Goal: Information Seeking & Learning: Learn about a topic

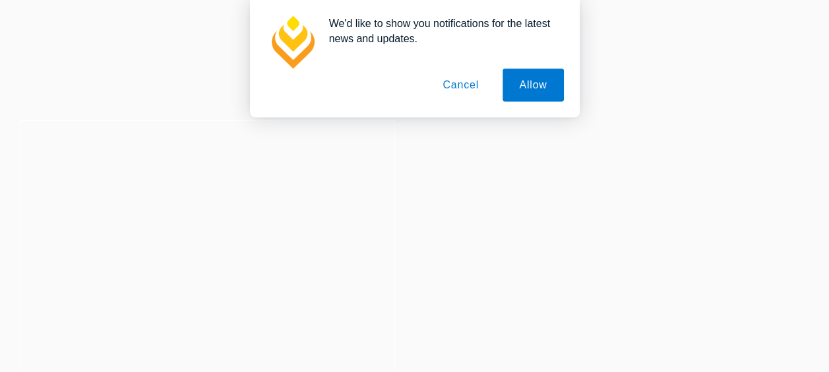
click at [451, 88] on button "Cancel" at bounding box center [460, 85] width 69 height 33
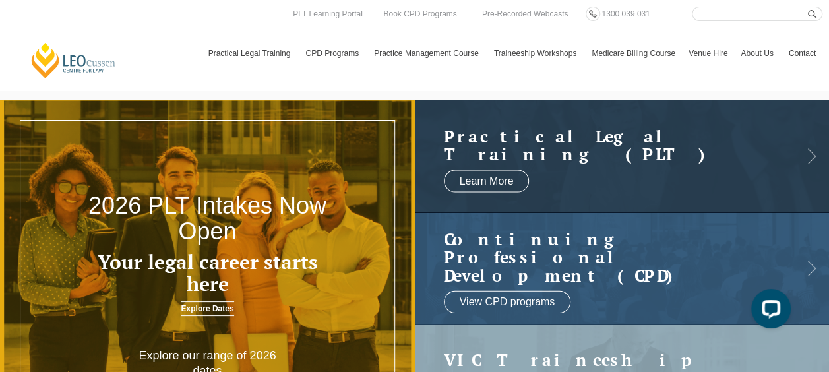
click at [806, 50] on link "Contact" at bounding box center [803, 53] width 40 height 38
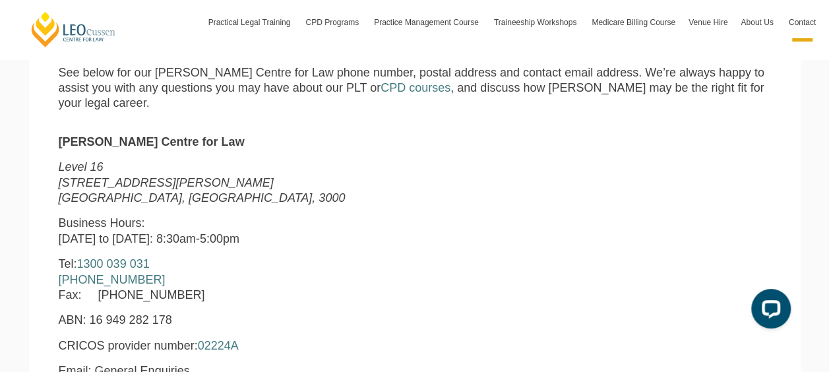
scroll to position [462, 0]
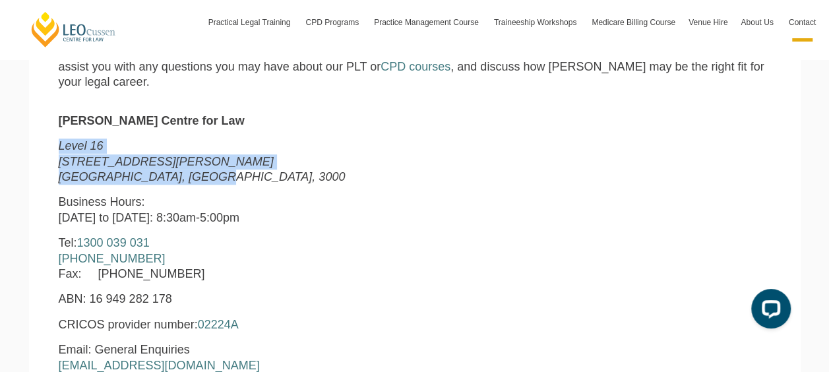
drag, startPoint x: 202, startPoint y: 183, endPoint x: 51, endPoint y: 152, distance: 154.3
copy p "Level 16 15 William Street Melbourne, Victoria, 3000"
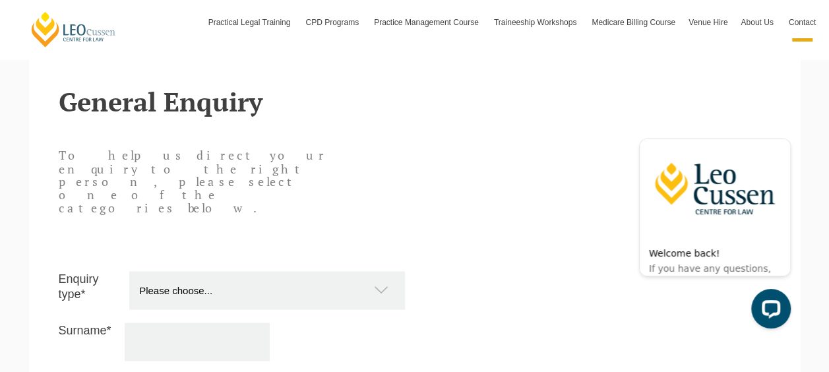
scroll to position [933, 0]
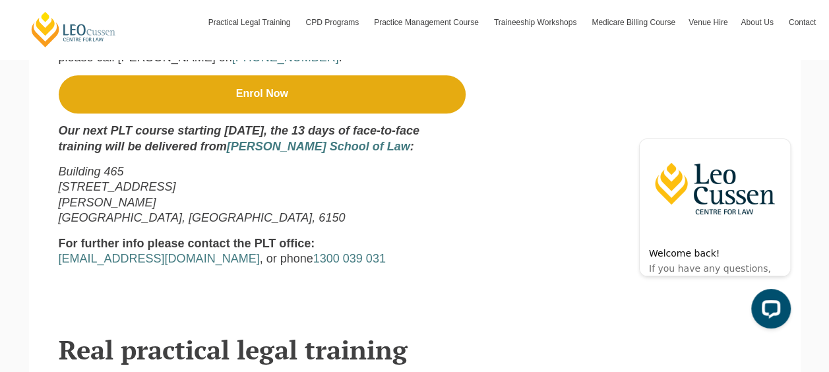
scroll to position [594, 0]
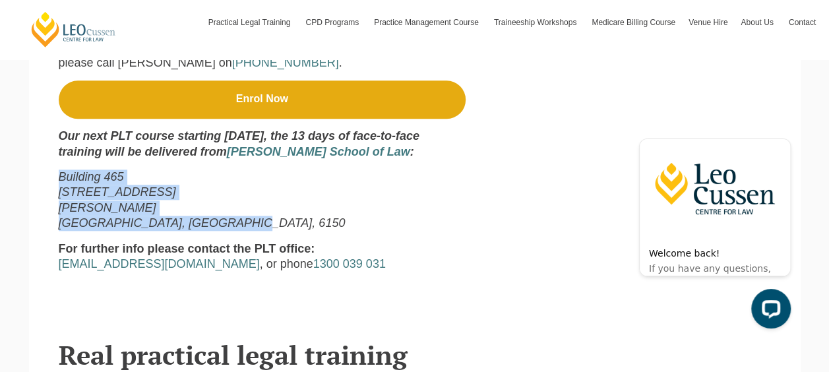
drag, startPoint x: 239, startPoint y: 228, endPoint x: 60, endPoint y: 178, distance: 185.5
click at [60, 178] on p "Building 465 90 South Street Murdoch Perth, Western Australia, 6150" at bounding box center [262, 201] width 407 height 62
copy p "Building 465 90 South Street Murdoch Perth, Western Australia, 6150"
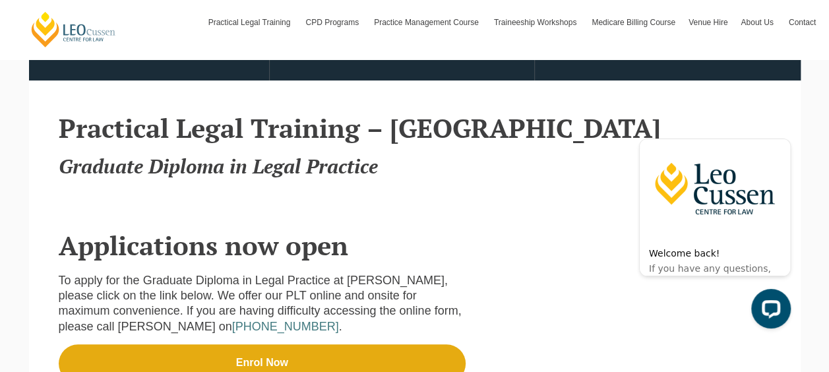
scroll to position [0, 0]
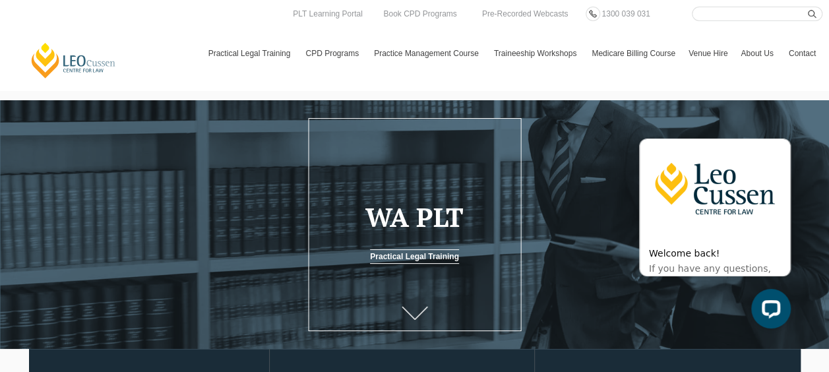
click at [414, 308] on link at bounding box center [415, 315] width 53 height 44
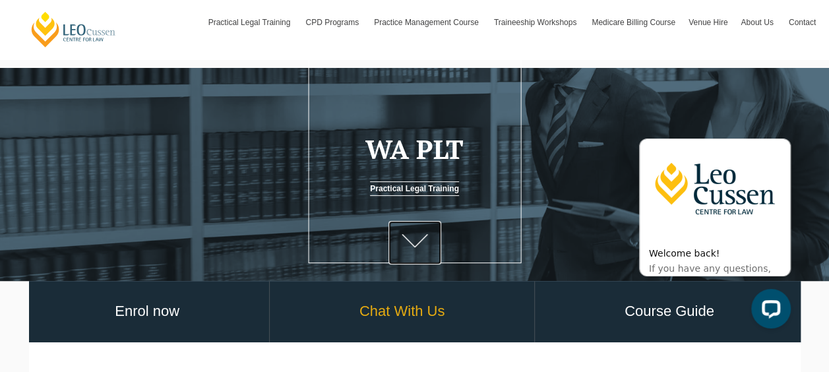
scroll to position [132, 0]
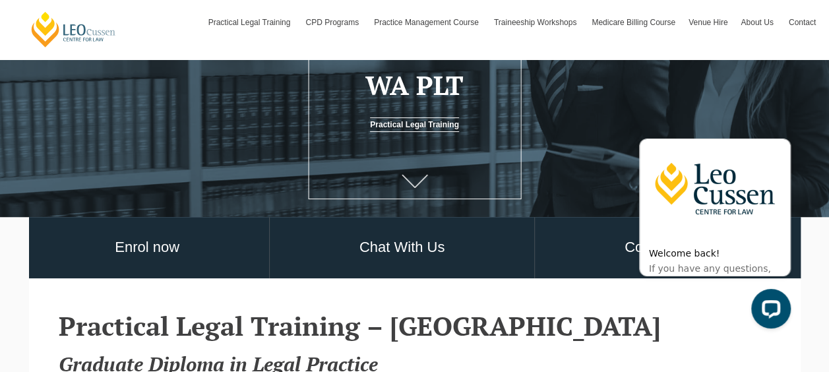
click at [417, 183] on icon at bounding box center [415, 180] width 26 height 13
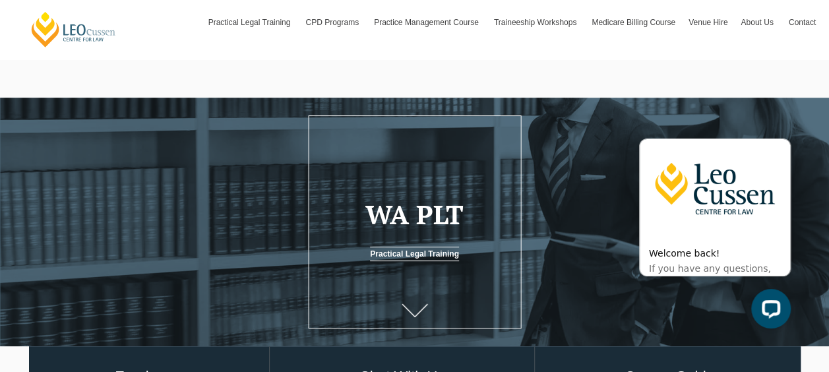
scroll to position [0, 0]
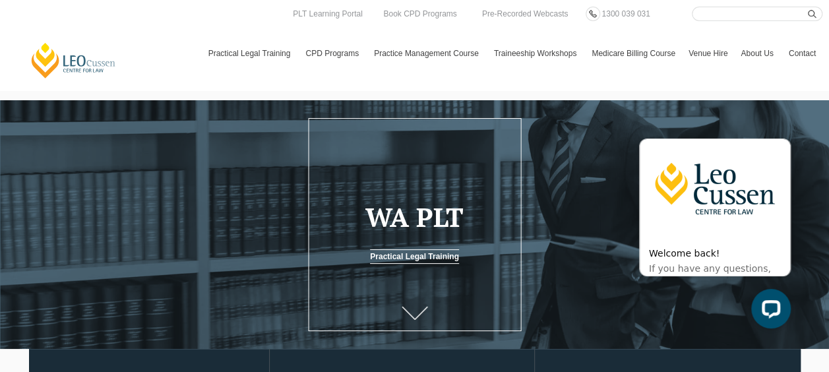
click at [413, 317] on icon at bounding box center [415, 312] width 26 height 13
click at [422, 218] on h1 "WA PLT" at bounding box center [414, 217] width 199 height 29
click at [419, 259] on link "Practical Legal Training" at bounding box center [414, 256] width 89 height 15
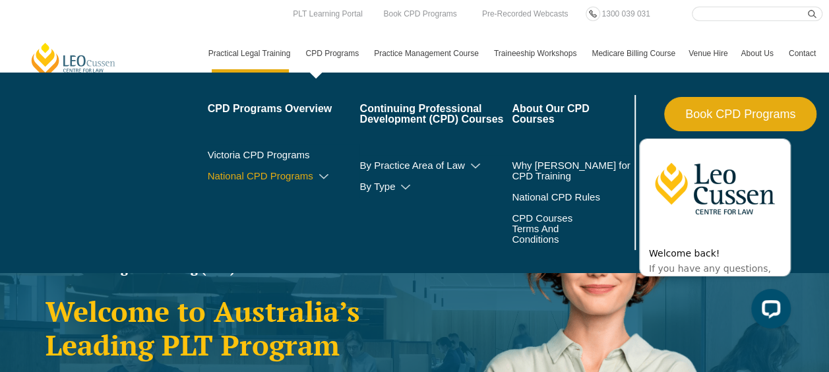
click at [319, 176] on icon at bounding box center [323, 176] width 13 height 9
click at [276, 177] on link "National CPD Programs" at bounding box center [284, 176] width 152 height 11
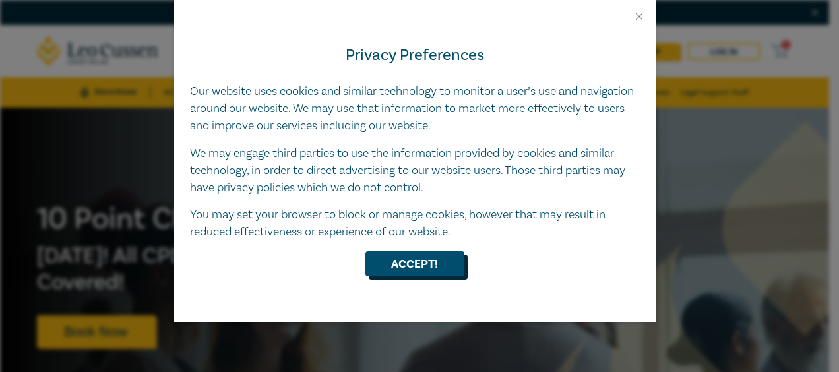
click at [397, 273] on button "Accept!" at bounding box center [415, 263] width 99 height 25
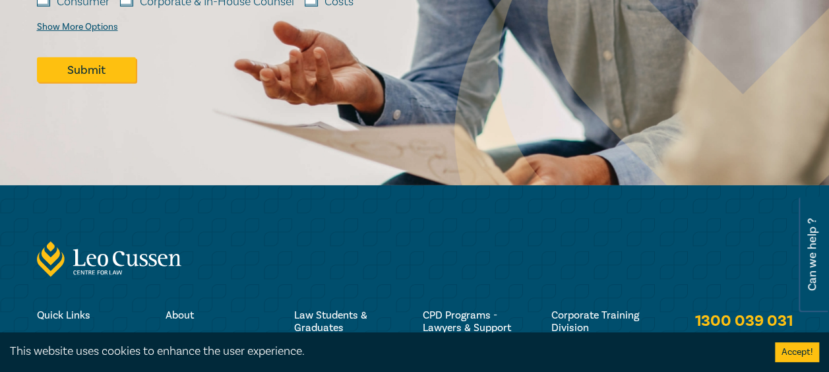
scroll to position [2263, 0]
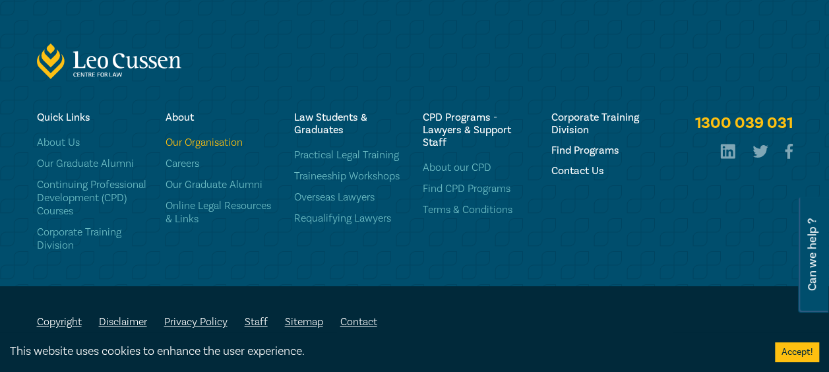
click at [226, 137] on link "Our Organisation" at bounding box center [222, 142] width 113 height 13
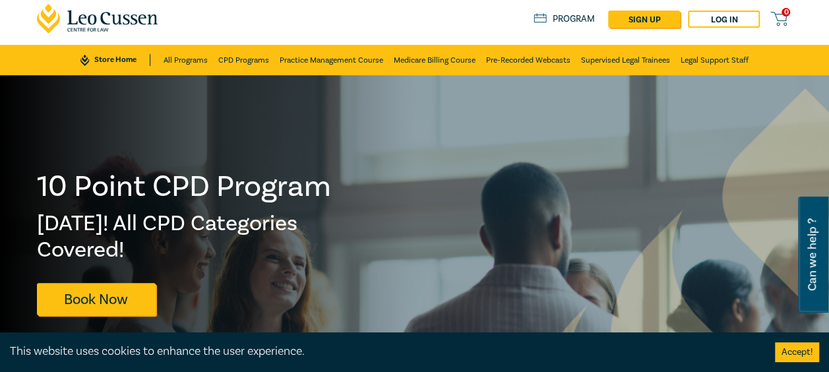
scroll to position [0, 0]
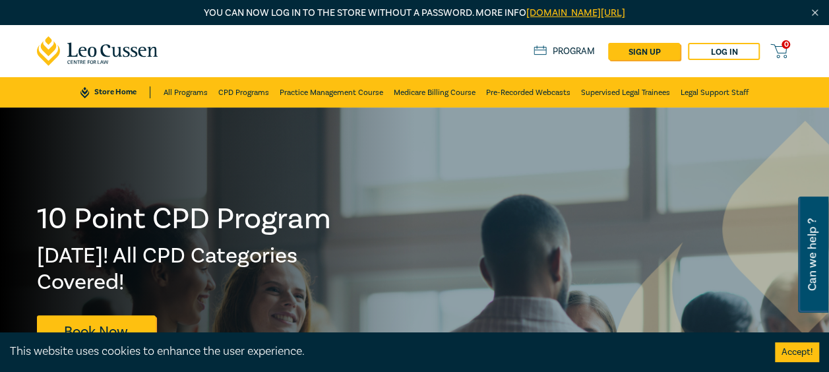
click at [79, 45] on icon at bounding box center [98, 51] width 122 height 30
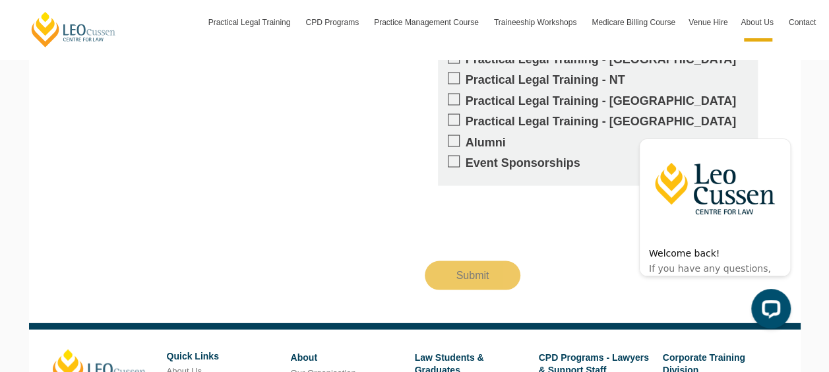
scroll to position [1056, 0]
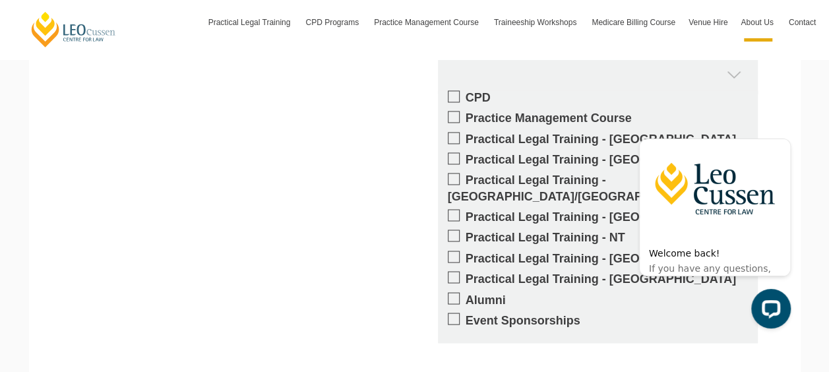
click at [549, 209] on label "Practical Legal Training - [GEOGRAPHIC_DATA]" at bounding box center [598, 216] width 300 height 15
click at [466, 212] on input "Practical Legal Training - [GEOGRAPHIC_DATA]" at bounding box center [466, 212] width 0 height 0
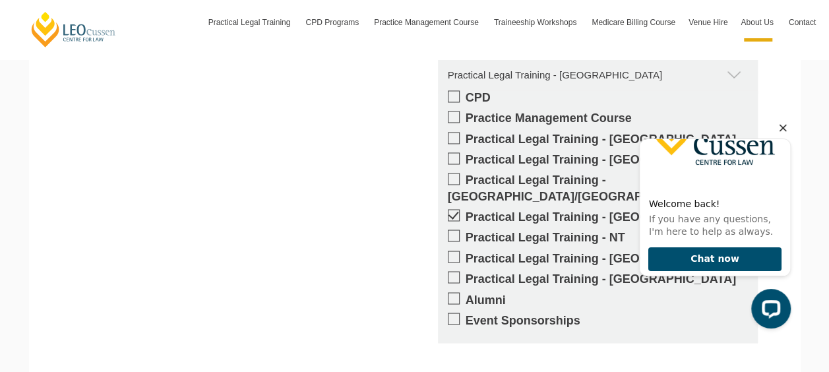
scroll to position [57, 0]
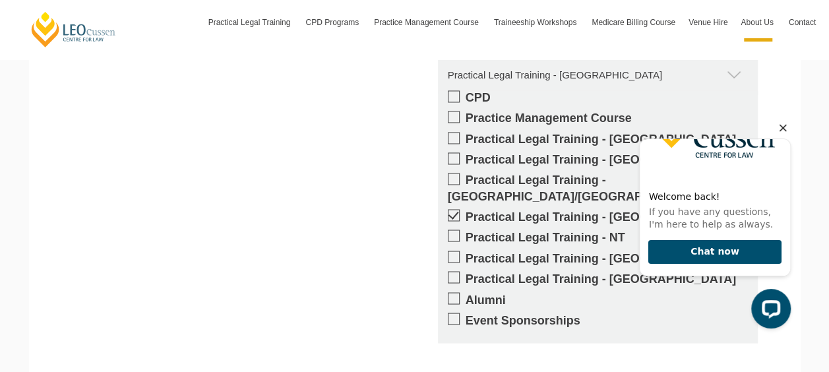
click at [782, 127] on icon "Hide greeting" at bounding box center [783, 128] width 7 height 7
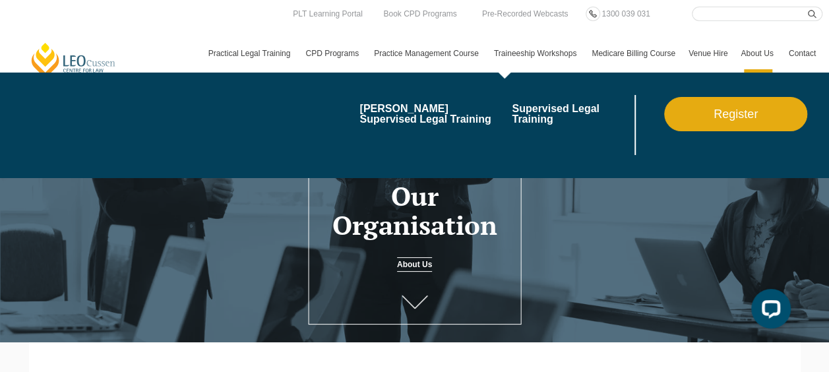
scroll to position [0, 0]
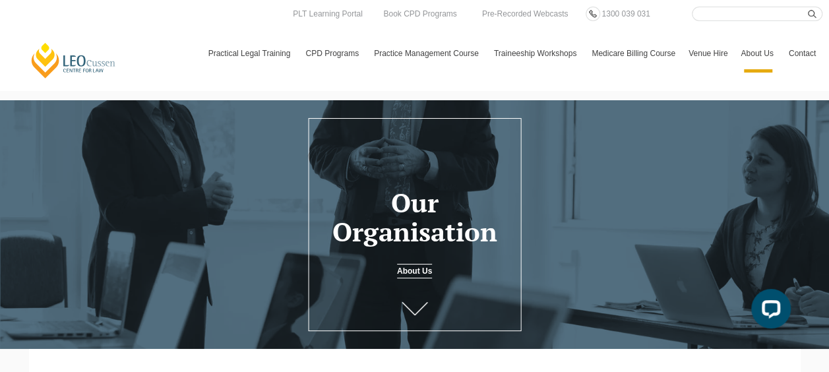
click at [790, 51] on link "Contact" at bounding box center [803, 53] width 40 height 38
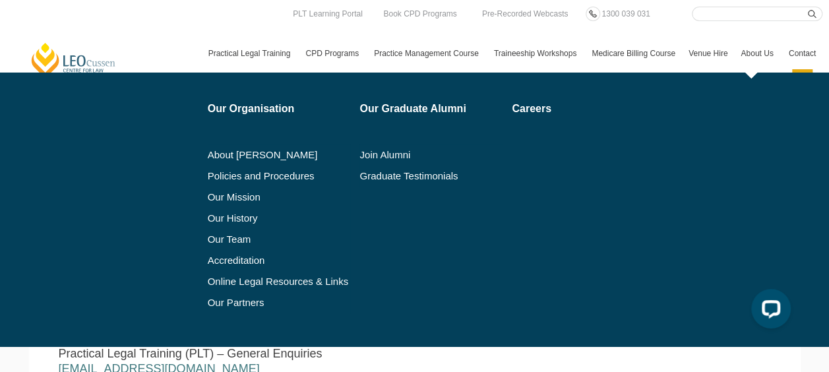
scroll to position [528, 0]
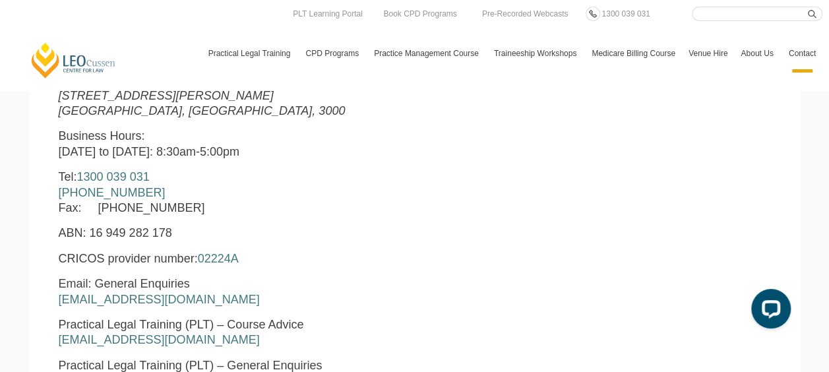
click at [804, 53] on link "Contact" at bounding box center [803, 53] width 40 height 38
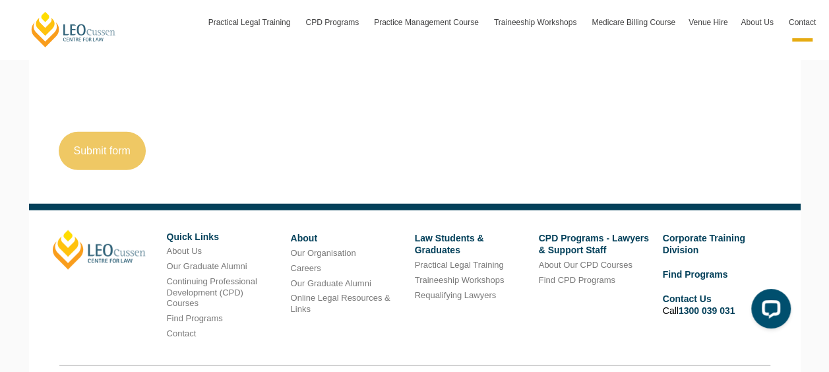
scroll to position [1725, 0]
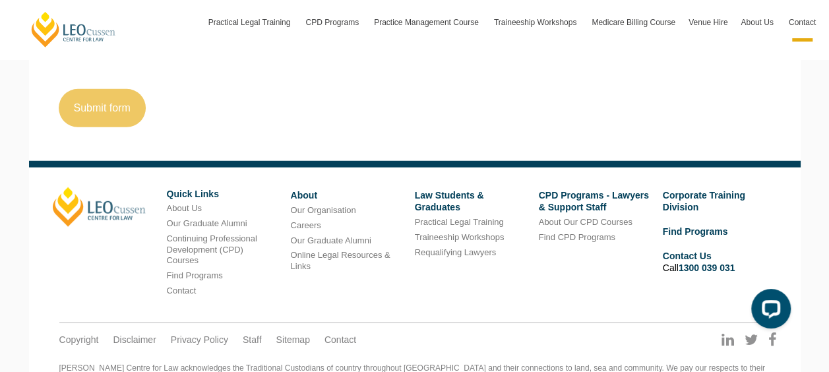
click at [337, 218] on li "Careers" at bounding box center [343, 225] width 104 height 15
click at [329, 205] on link "Our Organisation" at bounding box center [323, 210] width 65 height 10
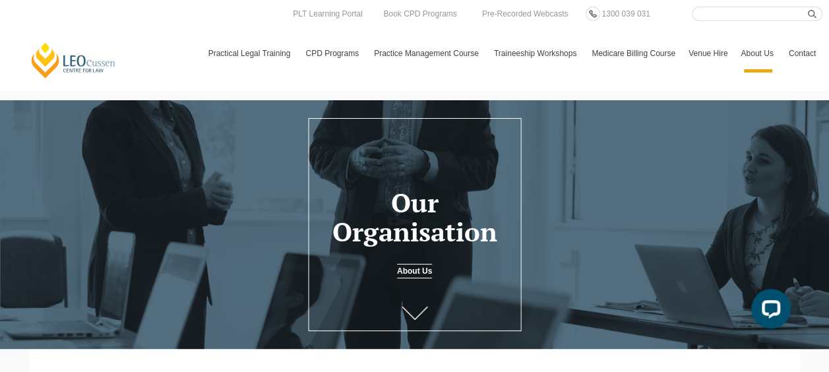
click at [413, 317] on icon at bounding box center [415, 312] width 26 height 13
click at [333, 18] on link "PLT Learning Portal" at bounding box center [328, 14] width 73 height 15
click at [391, 16] on link "Book CPD Programs" at bounding box center [420, 14] width 76 height 15
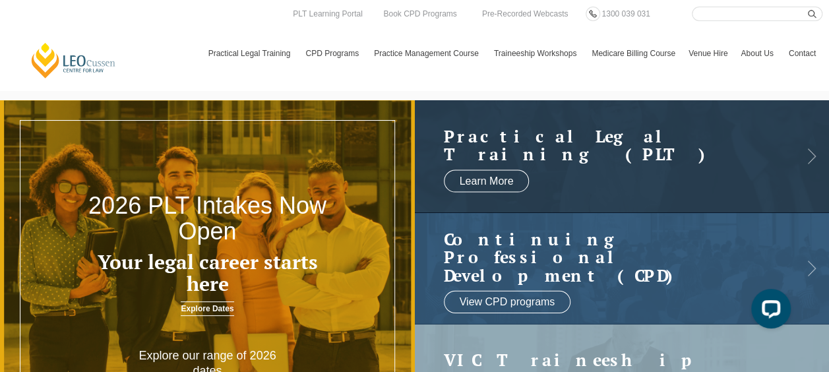
click at [797, 11] on input "Search here" at bounding box center [757, 14] width 131 height 15
type input "South Australia"
click at [808, 7] on button "submit" at bounding box center [815, 14] width 15 height 15
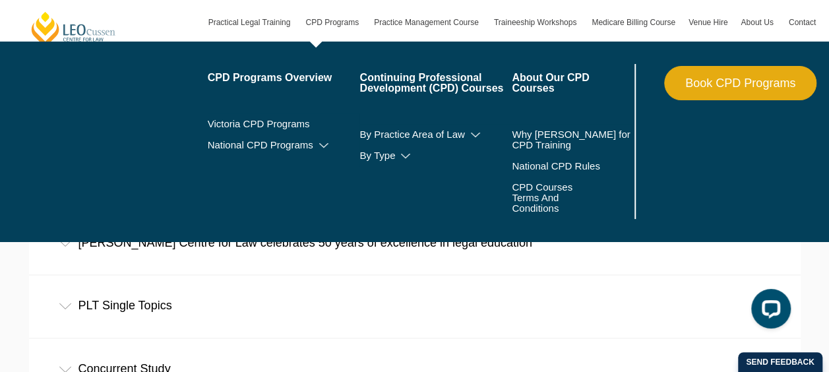
scroll to position [3365, 0]
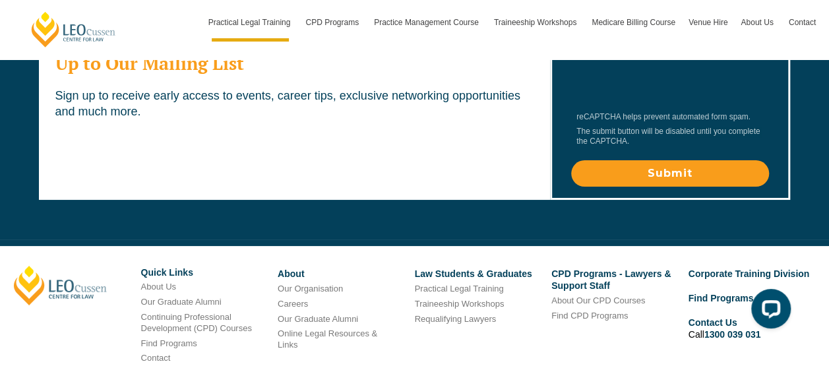
scroll to position [7415, 0]
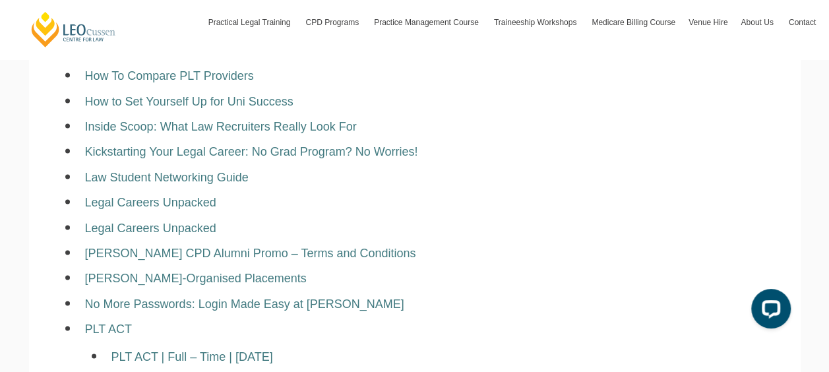
scroll to position [858, 0]
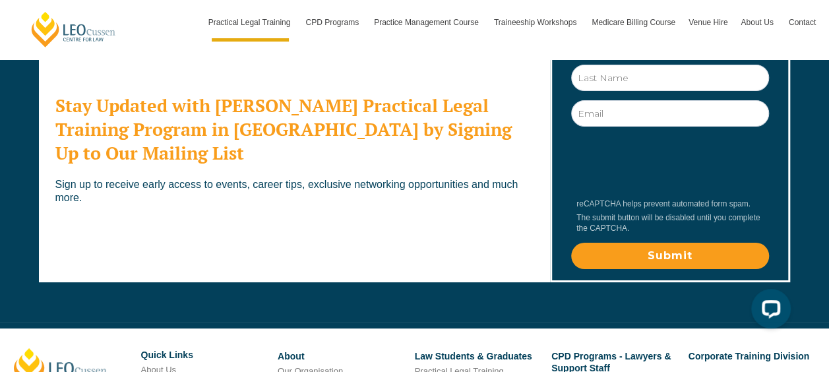
scroll to position [7271, 0]
